Goal: Transaction & Acquisition: Book appointment/travel/reservation

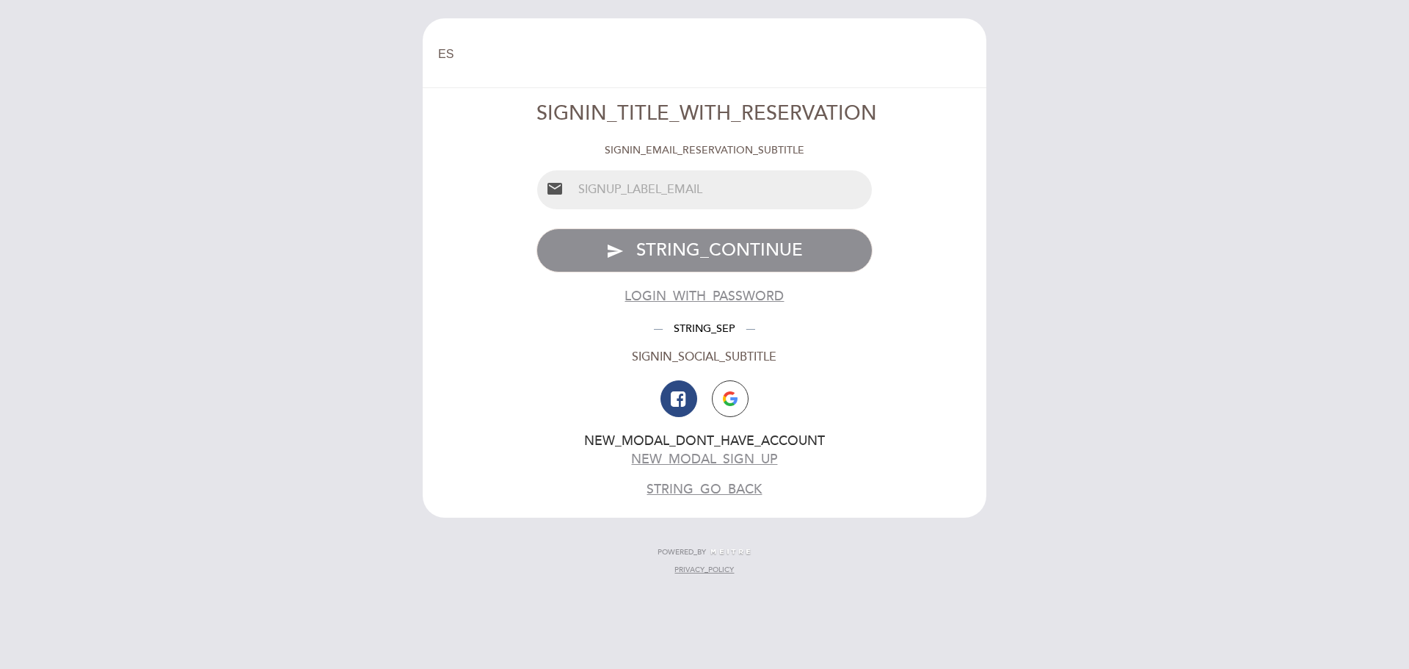
select select "es"
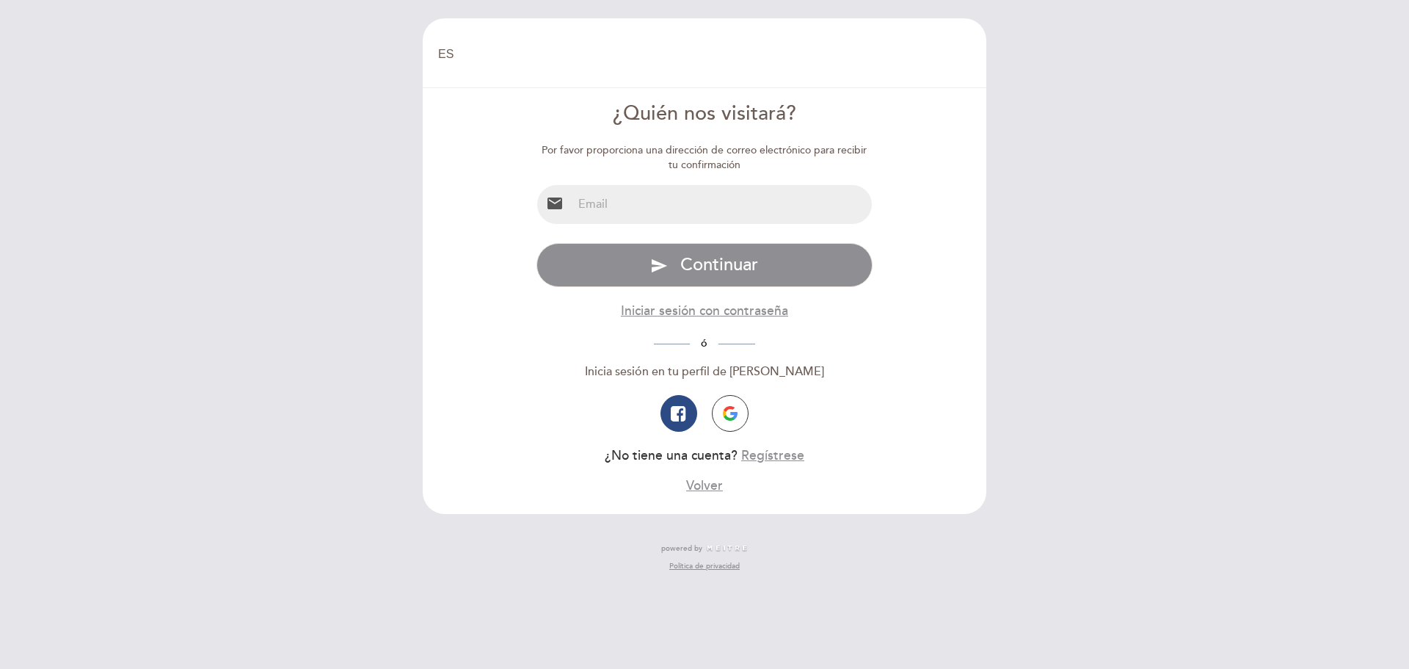
drag, startPoint x: 603, startPoint y: 190, endPoint x: 602, endPoint y: 200, distance: 10.3
click at [603, 190] on input "email" at bounding box center [723, 204] width 300 height 39
type input "[EMAIL_ADDRESS][DOMAIN_NAME]"
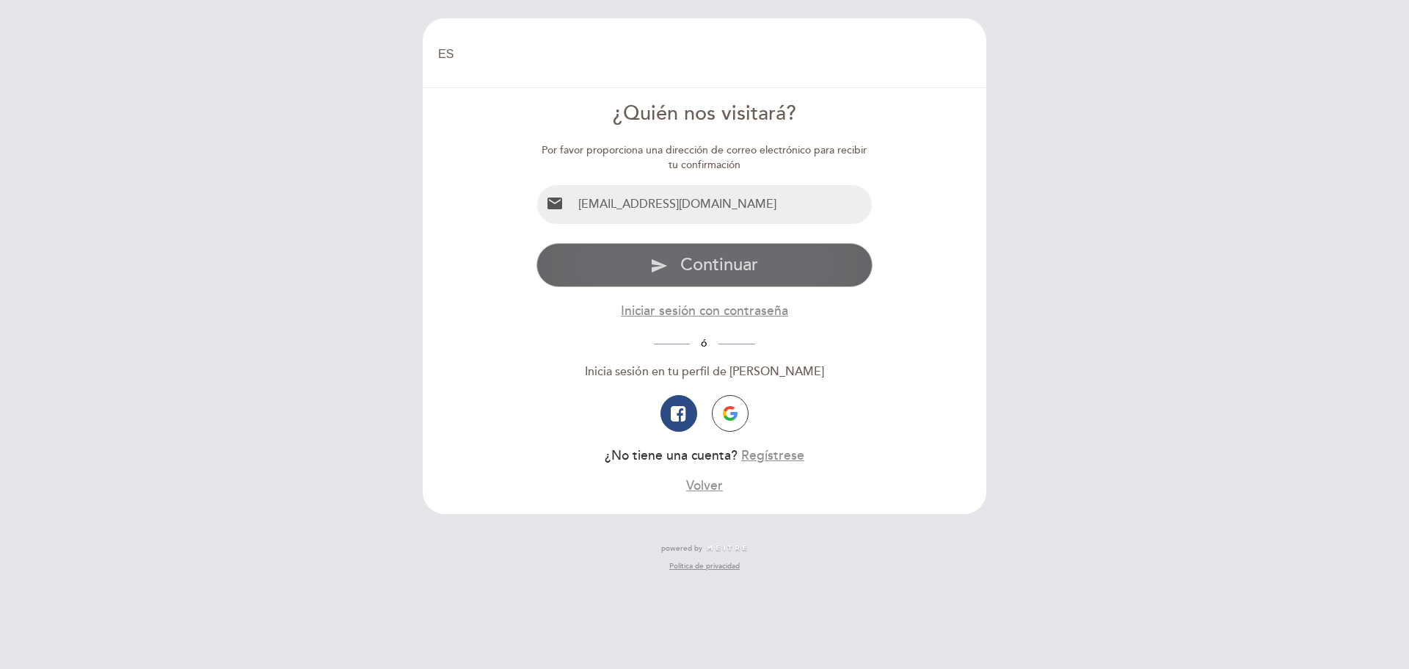
click at [693, 266] on span "Continuar" at bounding box center [719, 264] width 78 height 21
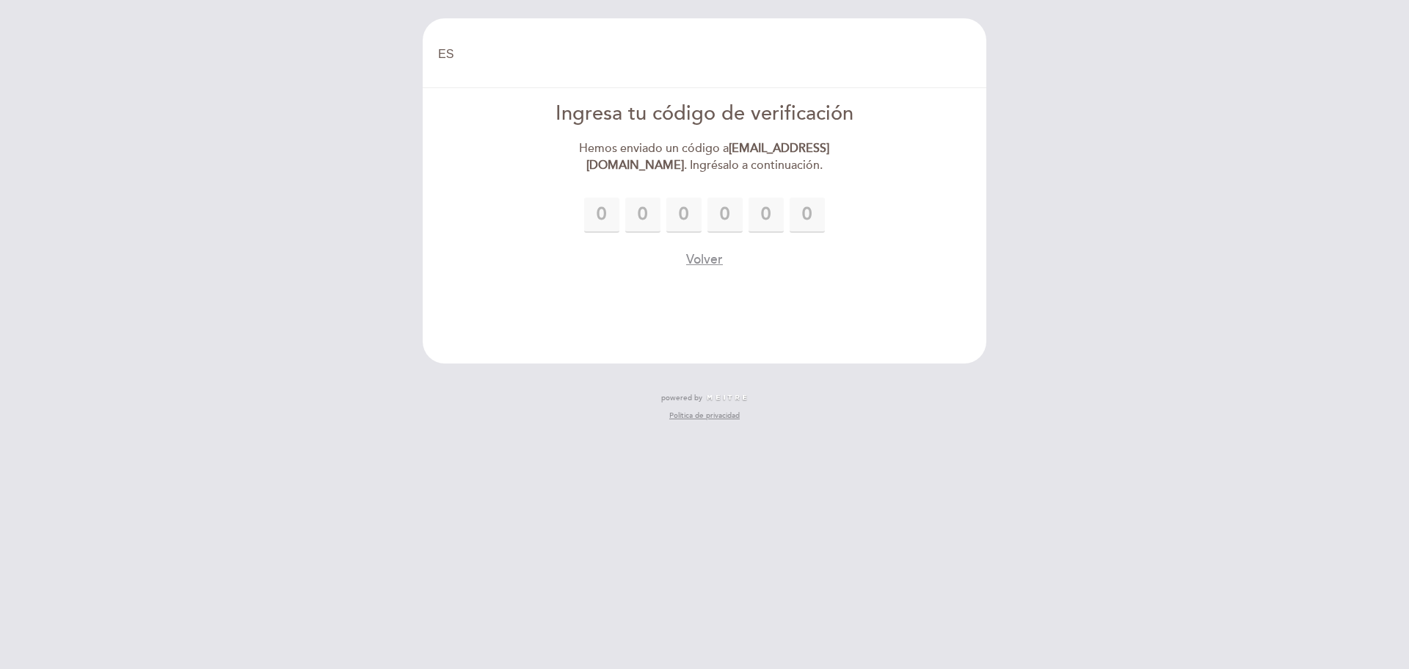
type input "8"
type input "6"
type input "8"
type input "9"
type input "5"
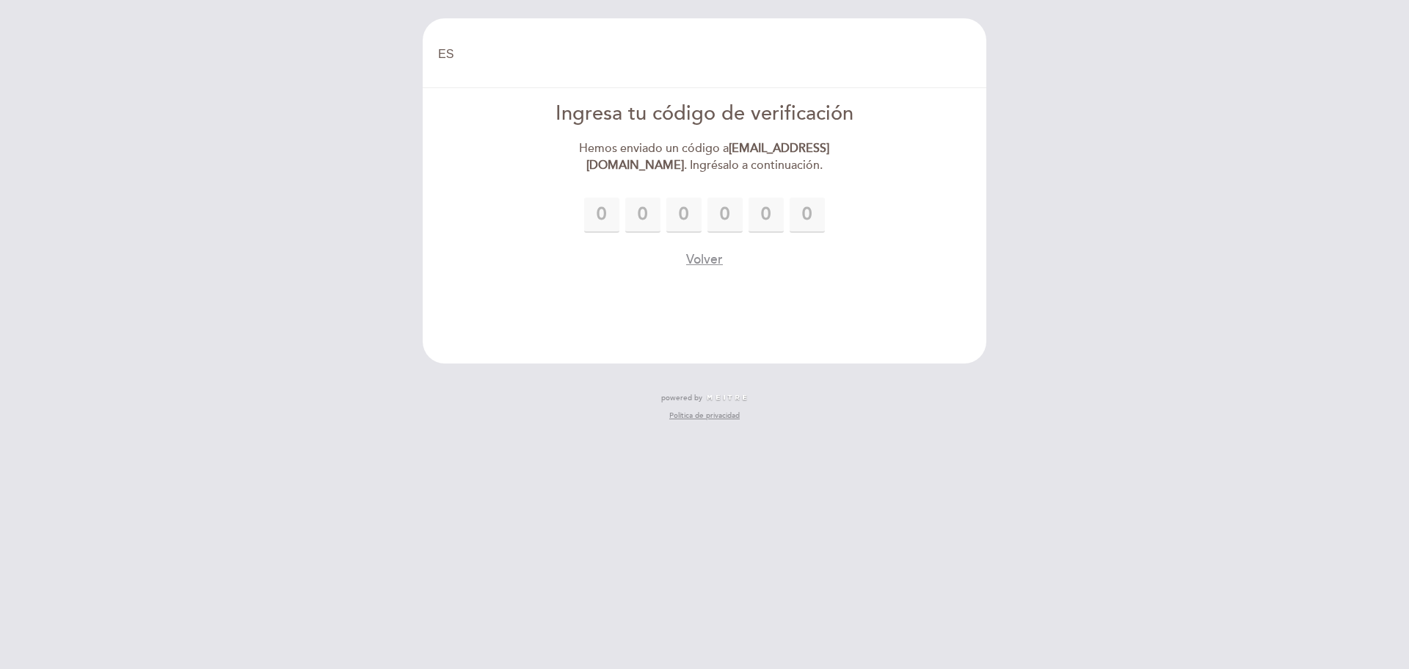
type input "5"
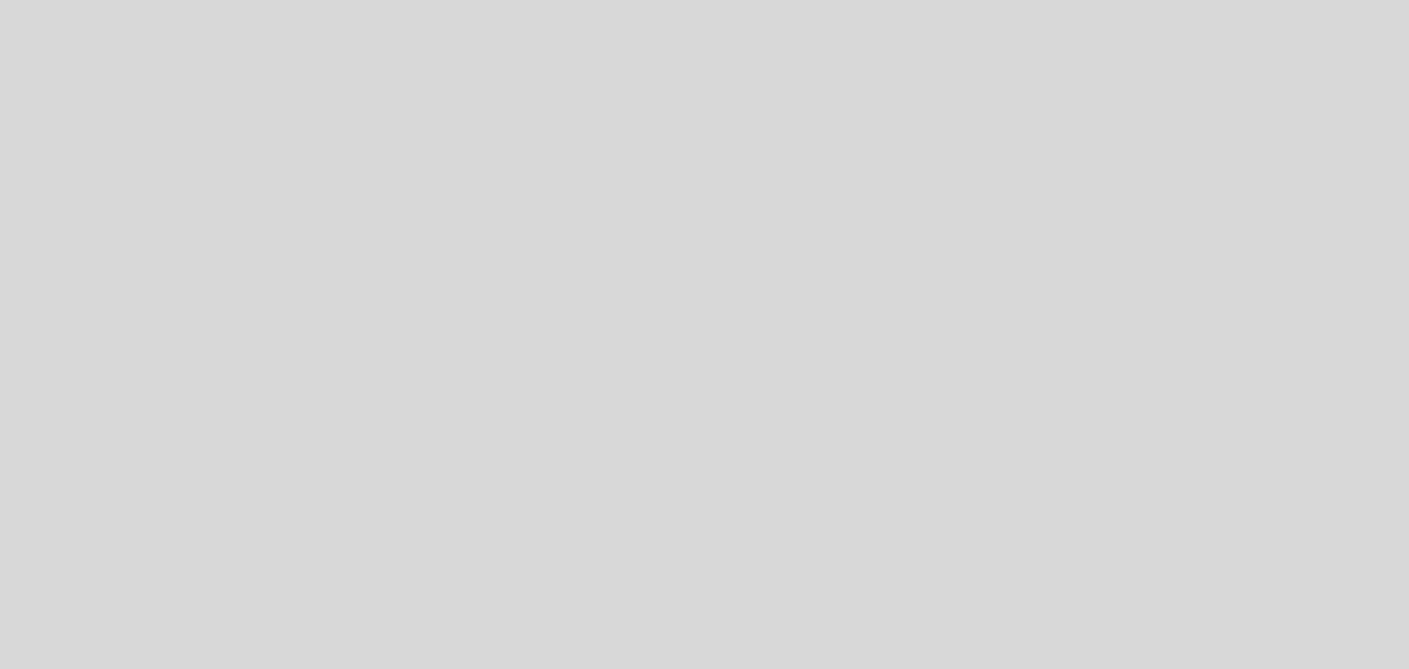
click at [815, 214] on div "Patience is the secret to good food. Powered by" at bounding box center [704, 334] width 1409 height 669
select select "es"
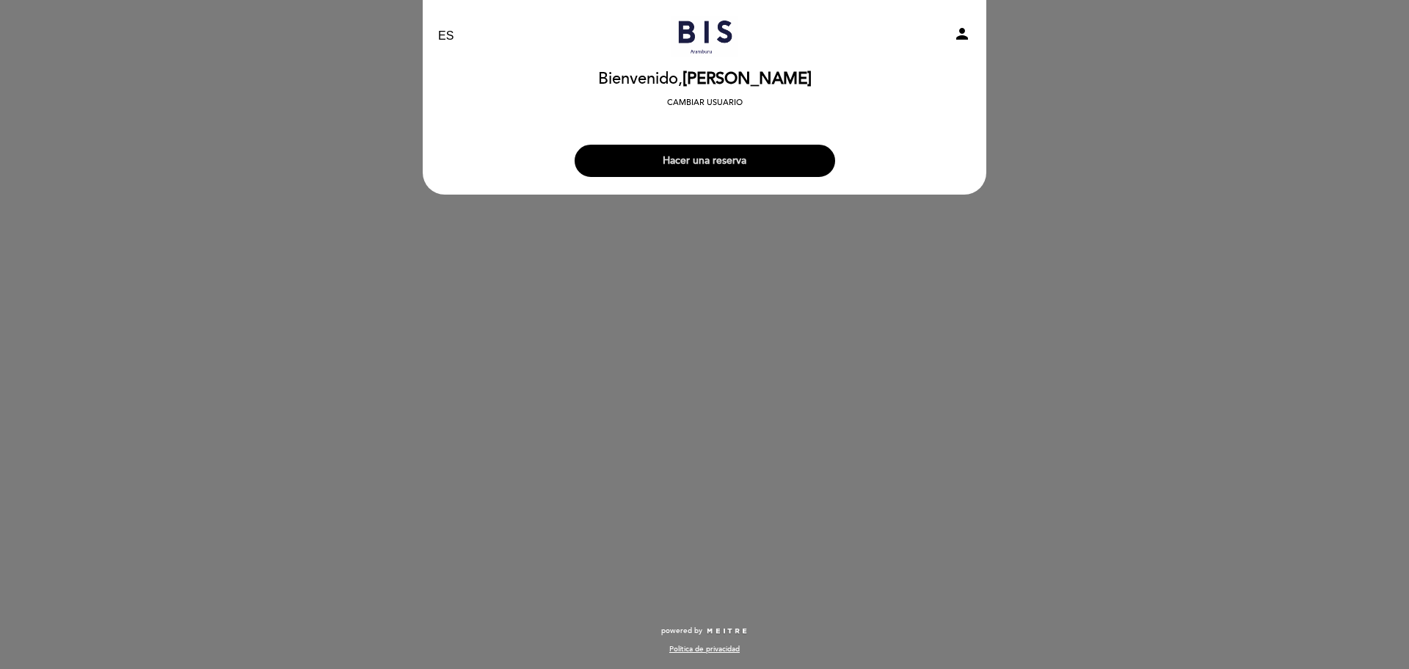
click at [737, 161] on button "Hacer una reserva" at bounding box center [705, 161] width 261 height 32
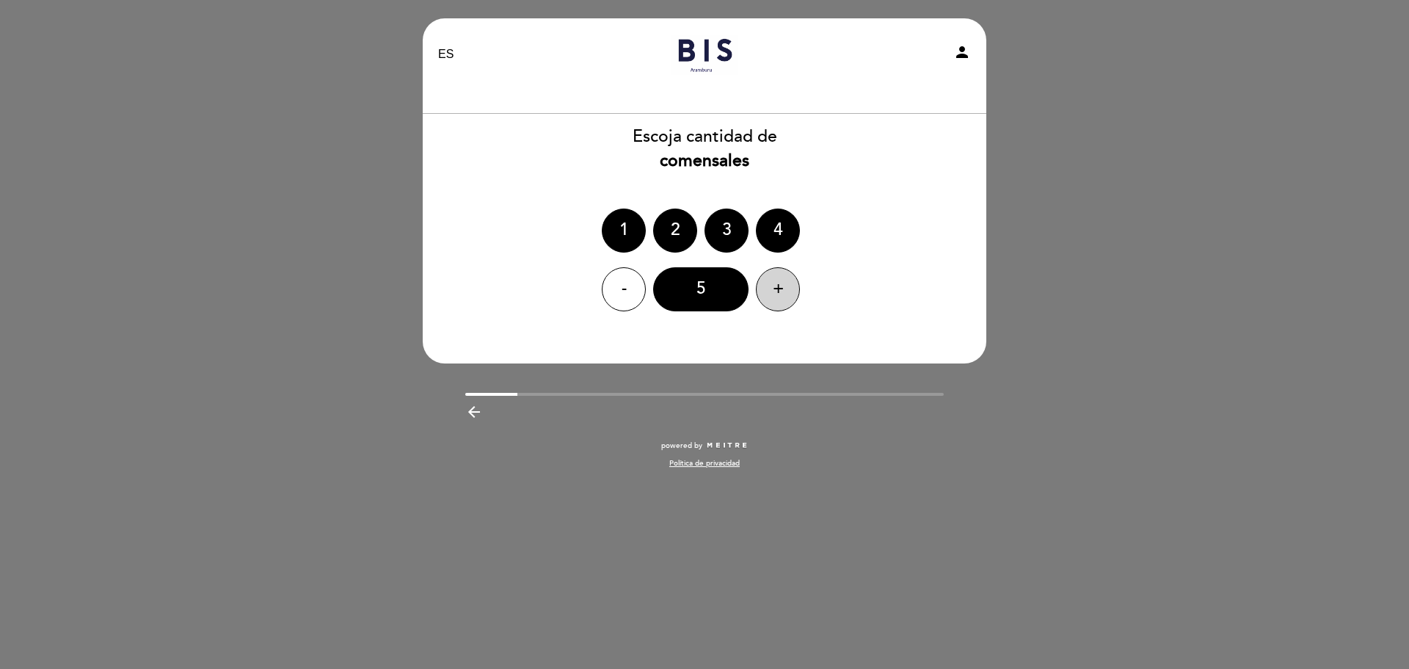
click at [788, 280] on div "+" at bounding box center [778, 289] width 44 height 44
click at [685, 293] on div "7" at bounding box center [700, 289] width 95 height 44
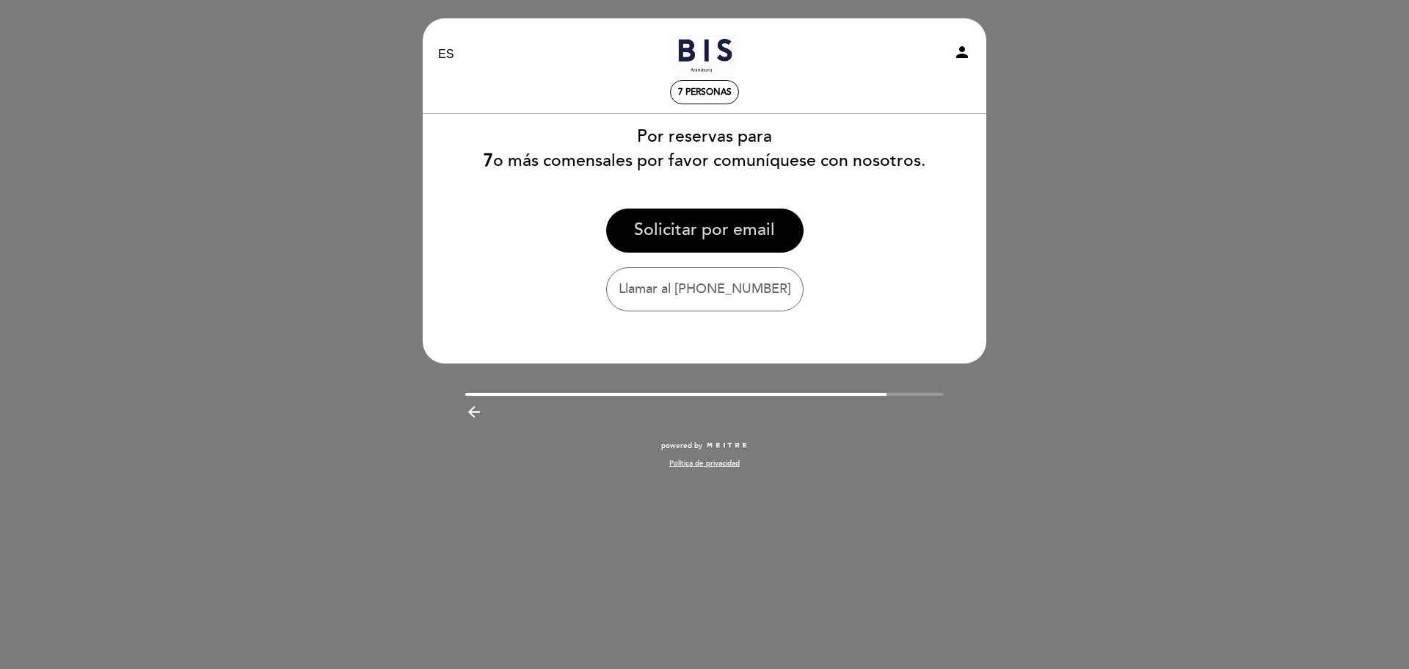
click at [693, 235] on button "Solicitar por email" at bounding box center [704, 230] width 197 height 44
